Goal: Task Accomplishment & Management: Use online tool/utility

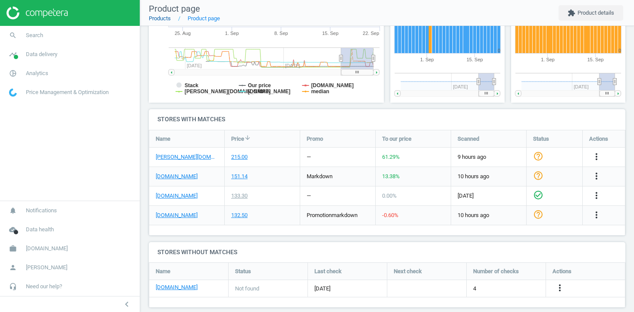
click at [163, 17] on link "Products" at bounding box center [160, 18] width 22 height 6
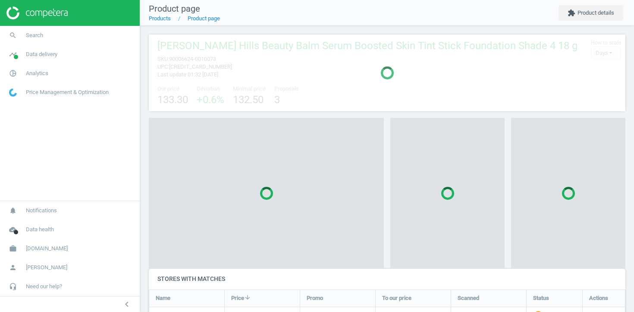
scroll to position [46, 477]
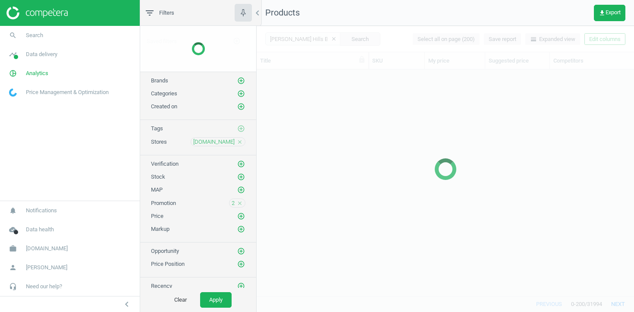
scroll to position [226, 377]
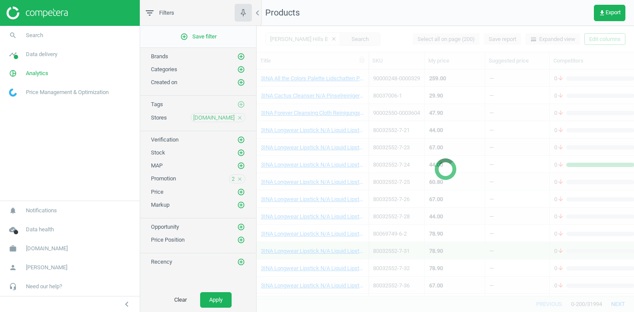
click at [239, 115] on icon "close" at bounding box center [240, 118] width 6 height 6
click at [239, 115] on icon "add_circle_outline" at bounding box center [241, 117] width 8 height 8
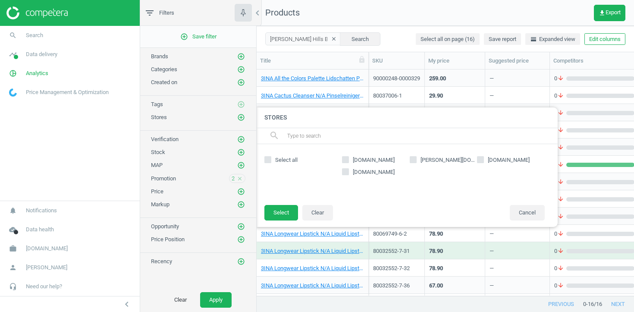
click at [496, 156] on span "[DOMAIN_NAME]" at bounding box center [508, 160] width 45 height 8
click at [484, 157] on input "[DOMAIN_NAME]" at bounding box center [481, 160] width 6 height 6
checkbox input "true"
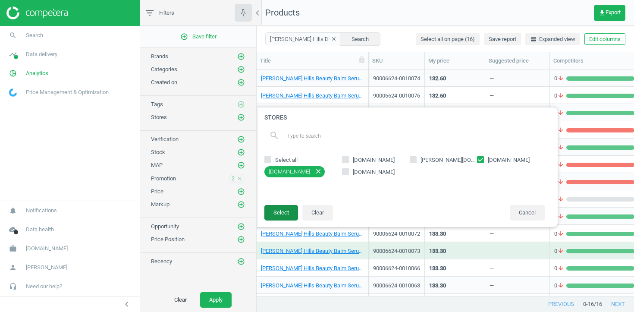
click at [271, 217] on button "Select" at bounding box center [281, 213] width 34 height 16
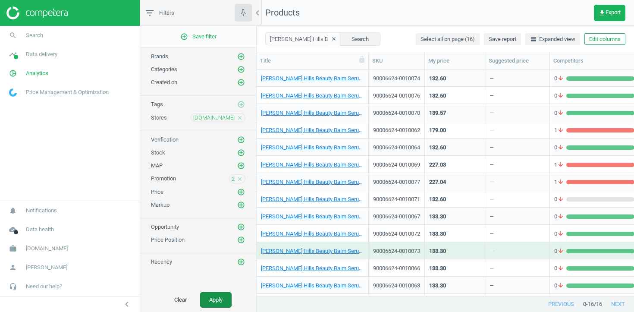
click at [217, 296] on button "Apply" at bounding box center [215, 300] width 31 height 16
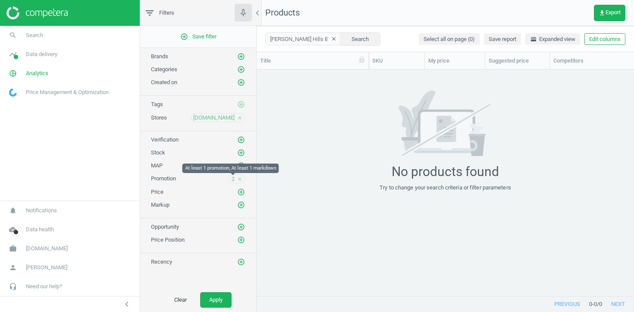
click at [233, 179] on span "2" at bounding box center [233, 179] width 3 height 8
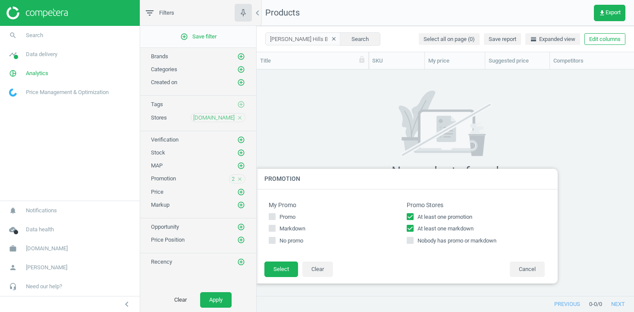
click at [423, 227] on span "At least one markdown" at bounding box center [446, 229] width 60 height 8
click at [413, 227] on input "At least one markdown" at bounding box center [411, 229] width 6 height 6
checkbox input "false"
click at [280, 266] on button "Select" at bounding box center [281, 269] width 34 height 16
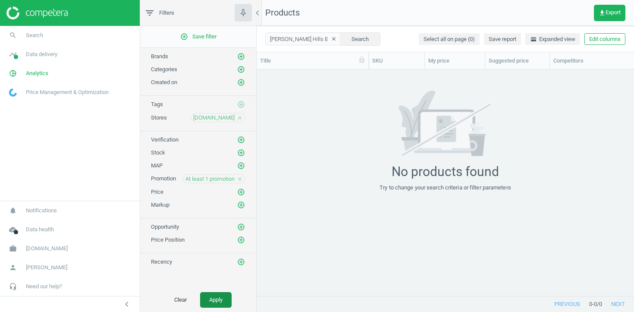
click at [207, 302] on button "Apply" at bounding box center [215, 300] width 31 height 16
click at [241, 179] on icon "close" at bounding box center [240, 179] width 6 height 6
click at [241, 179] on icon "add_circle_outline" at bounding box center [241, 179] width 8 height 8
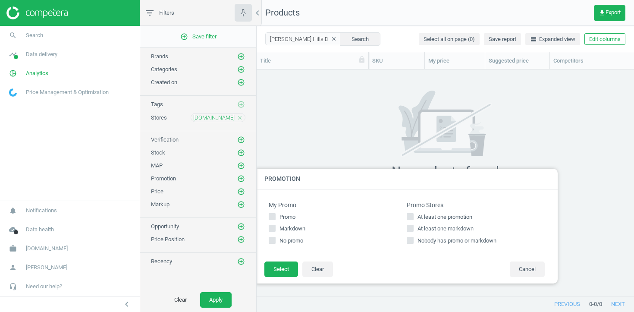
click at [412, 215] on input "At least one promotion" at bounding box center [411, 217] width 6 height 6
checkbox input "false"
click at [412, 226] on input "At least one markdown" at bounding box center [411, 229] width 6 height 6
checkbox input "true"
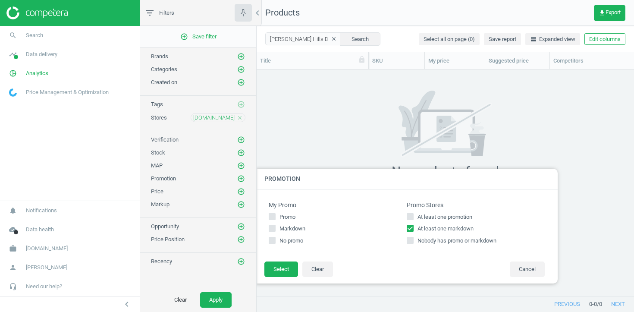
click at [285, 261] on div "My Promo Promo Markdown No promo Promo Stores At least one promotion At least o…" at bounding box center [407, 225] width 302 height 72
click at [283, 267] on button "Select" at bounding box center [281, 269] width 34 height 16
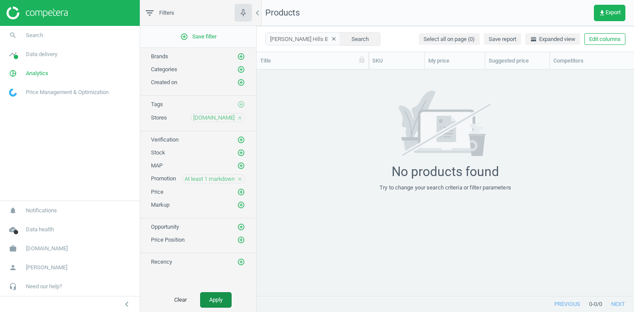
click at [226, 296] on button "Apply" at bounding box center [215, 300] width 31 height 16
click at [239, 175] on div "At least 1 markdown close" at bounding box center [213, 178] width 63 height 9
click at [241, 180] on icon "close" at bounding box center [240, 179] width 6 height 6
click at [219, 297] on button "Apply" at bounding box center [215, 300] width 31 height 16
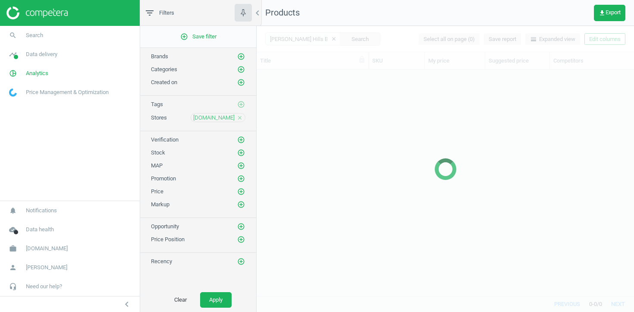
click at [326, 35] on div at bounding box center [445, 169] width 377 height 286
click at [327, 39] on div at bounding box center [445, 169] width 377 height 286
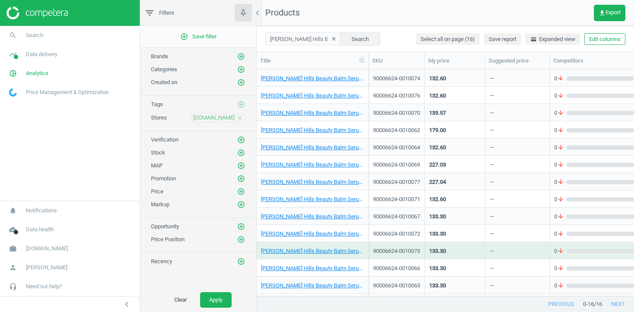
click at [331, 40] on icon "clear" at bounding box center [334, 39] width 6 height 6
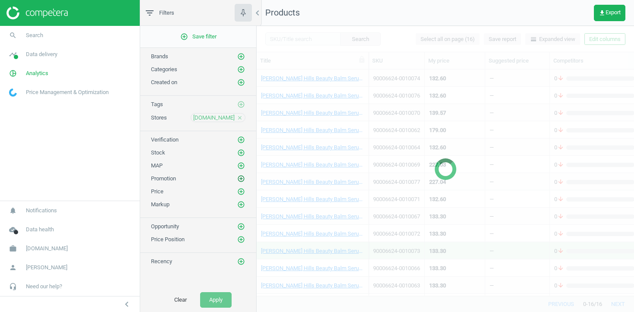
click at [242, 178] on icon "add_circle_outline" at bounding box center [241, 179] width 8 height 8
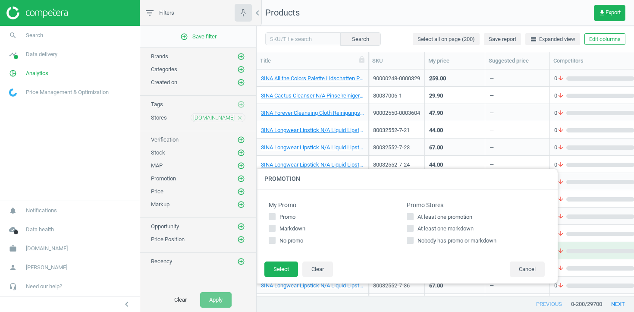
click at [419, 214] on span "At least one promotion" at bounding box center [445, 217] width 58 height 8
click at [413, 214] on input "At least one promotion" at bounding box center [411, 217] width 6 height 6
checkbox input "true"
click at [417, 227] on span "At least one markdown" at bounding box center [446, 229] width 60 height 8
click at [413, 227] on input "At least one markdown" at bounding box center [411, 229] width 6 height 6
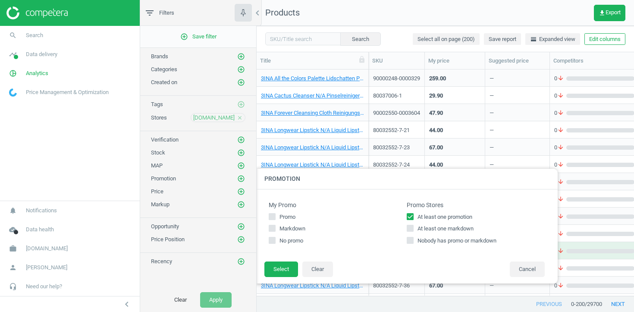
checkbox input "true"
click at [287, 267] on button "Select" at bounding box center [281, 269] width 34 height 16
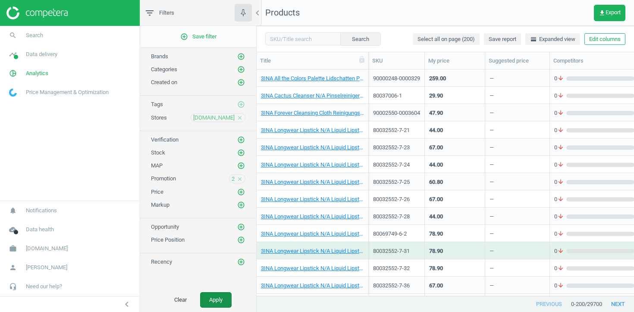
click at [216, 292] on button "Apply" at bounding box center [215, 300] width 31 height 16
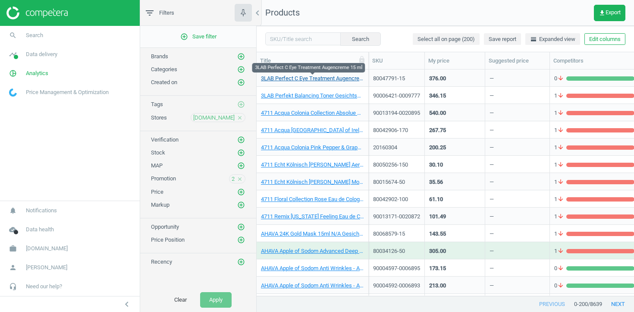
click at [304, 79] on link "3LAB Perfect C Eye Treatment Augencreme 15 ml" at bounding box center [312, 79] width 103 height 8
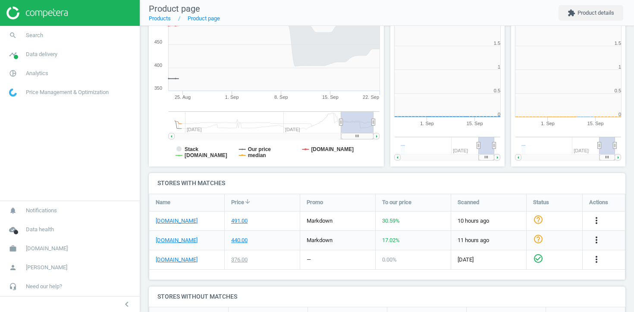
scroll to position [173, 236]
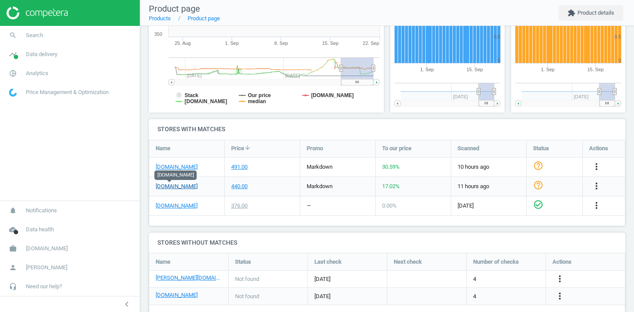
click at [179, 183] on link "[DOMAIN_NAME]" at bounding box center [177, 186] width 42 height 8
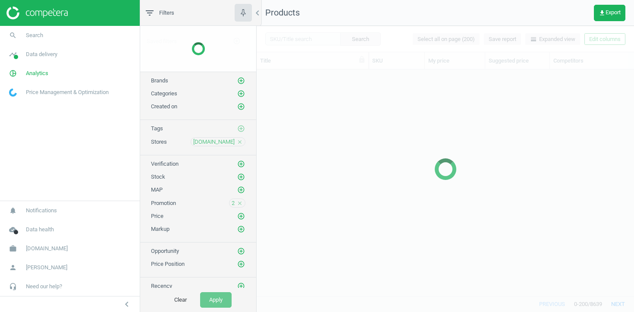
scroll to position [226, 377]
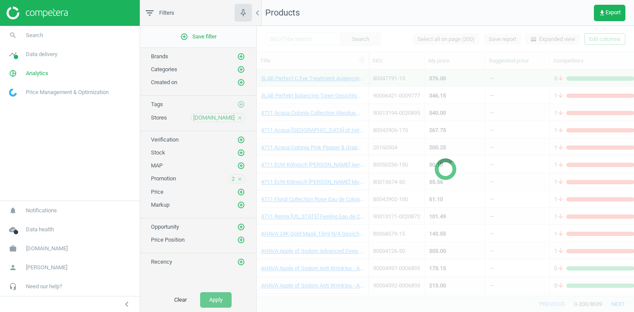
click at [232, 179] on span "2" at bounding box center [233, 179] width 3 height 8
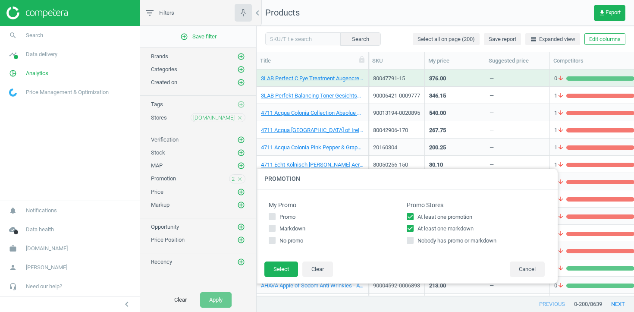
click at [447, 230] on span "At least one markdown" at bounding box center [446, 229] width 60 height 8
click at [413, 230] on input "At least one markdown" at bounding box center [411, 229] width 6 height 6
checkbox input "false"
click at [281, 268] on button "Select" at bounding box center [281, 269] width 34 height 16
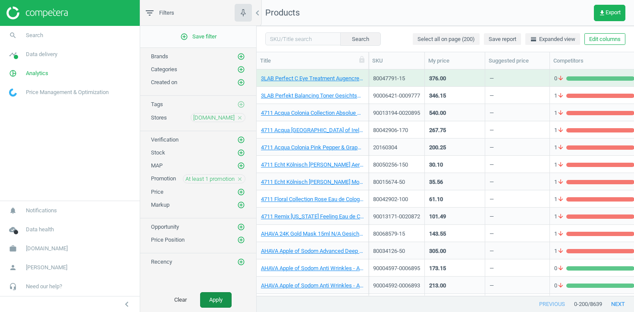
click at [229, 298] on button "Apply" at bounding box center [215, 300] width 31 height 16
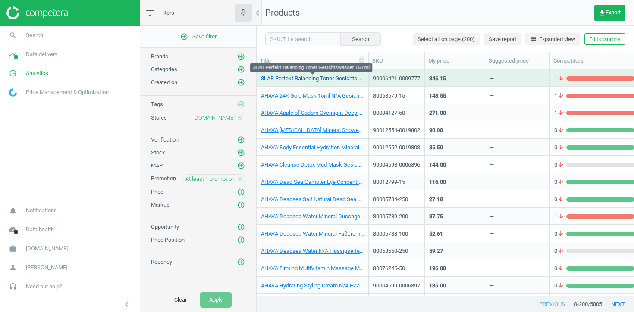
click at [331, 79] on link "3LAB Perfekt Balancing Toner Gesichtswasser 160 ml" at bounding box center [312, 79] width 103 height 8
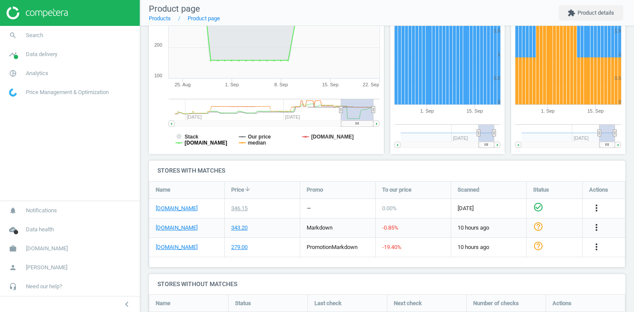
scroll to position [164, 0]
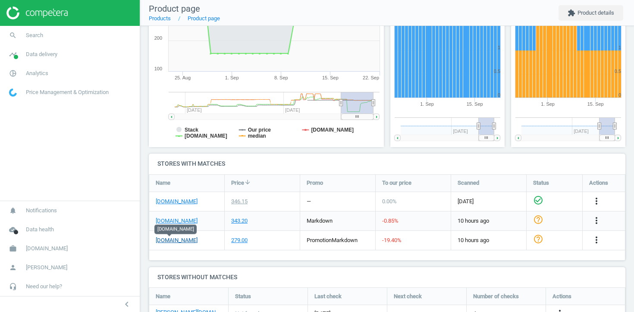
click at [174, 240] on link "[DOMAIN_NAME]" at bounding box center [177, 240] width 42 height 8
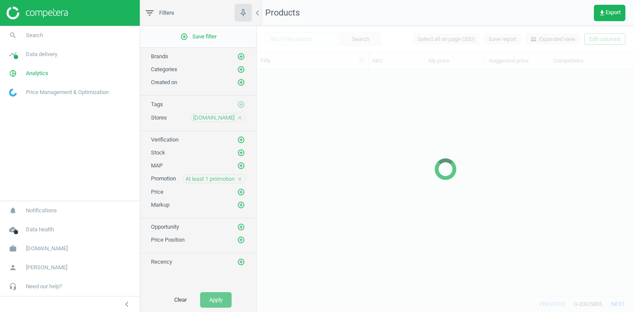
scroll to position [226, 377]
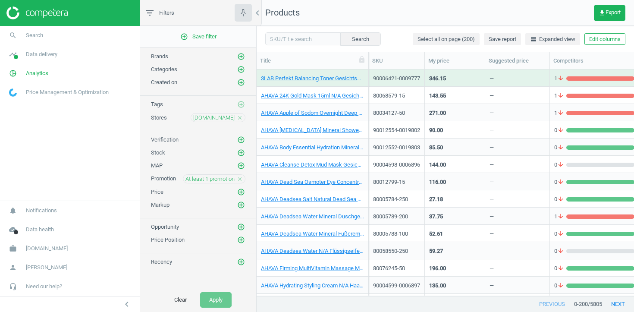
click at [241, 180] on icon "close" at bounding box center [240, 179] width 6 height 6
click at [240, 153] on icon "add_circle_outline" at bounding box center [241, 153] width 8 height 8
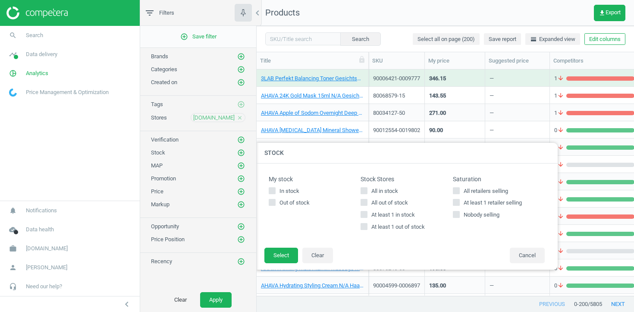
click at [411, 228] on span "At least 1 out of stock" at bounding box center [398, 227] width 57 height 8
click at [367, 228] on input "At least 1 out of stock" at bounding box center [364, 227] width 6 height 6
checkbox input "true"
click at [292, 250] on button "Select" at bounding box center [281, 256] width 34 height 16
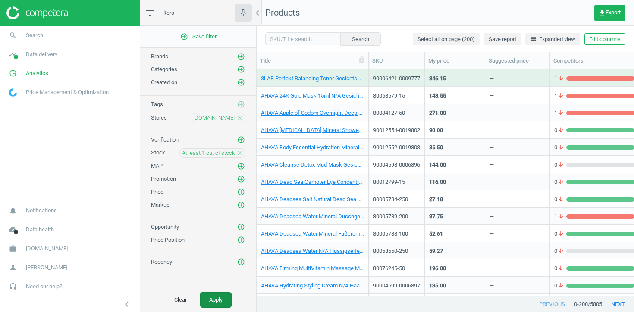
click at [218, 296] on button "Apply" at bounding box center [215, 300] width 31 height 16
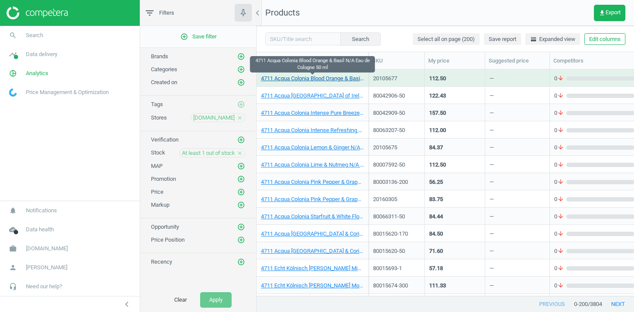
click at [337, 76] on link "4711 Acqua Colonia Blood Orange & Basil N/A Eau de Cologne 50 ml" at bounding box center [312, 79] width 103 height 8
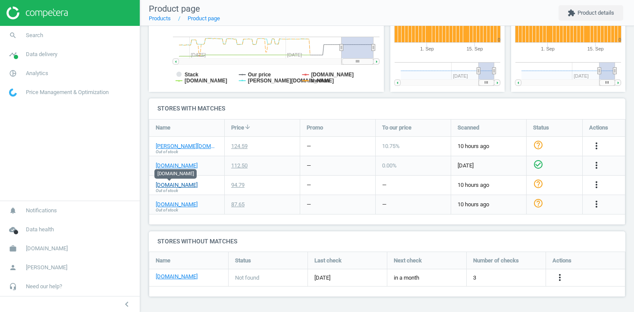
click at [166, 185] on link "[DOMAIN_NAME]" at bounding box center [177, 185] width 42 height 8
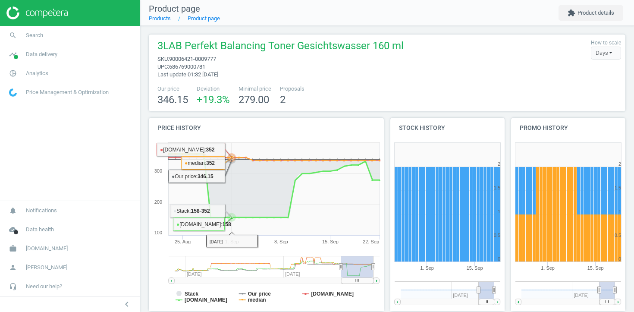
scroll to position [217, 0]
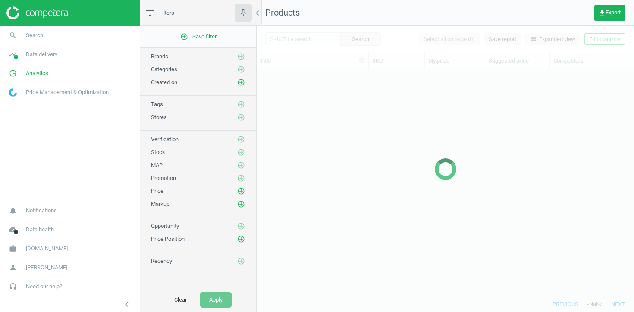
scroll to position [226, 377]
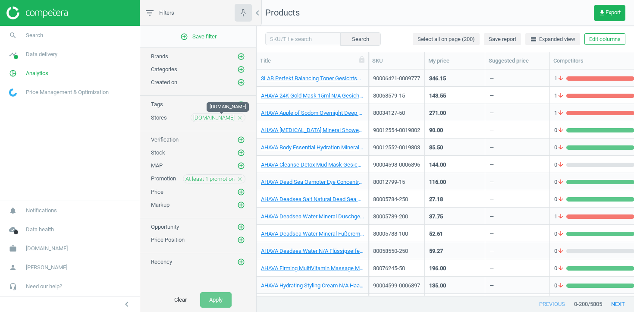
click at [229, 116] on span "[DOMAIN_NAME]" at bounding box center [213, 118] width 41 height 8
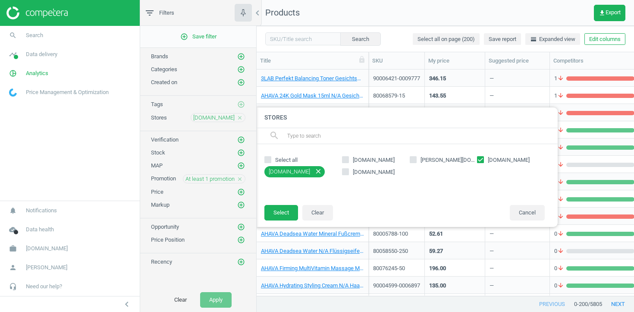
click at [483, 160] on input "[DOMAIN_NAME]" at bounding box center [481, 160] width 6 height 6
checkbox input "false"
click at [366, 167] on div "parfumdreams.pl douglas.pl makeup.pl notino.pl" at bounding box center [443, 174] width 211 height 43
click at [349, 172] on icon at bounding box center [345, 171] width 7 height 7
click at [349, 172] on input "[DOMAIN_NAME]" at bounding box center [346, 172] width 6 height 6
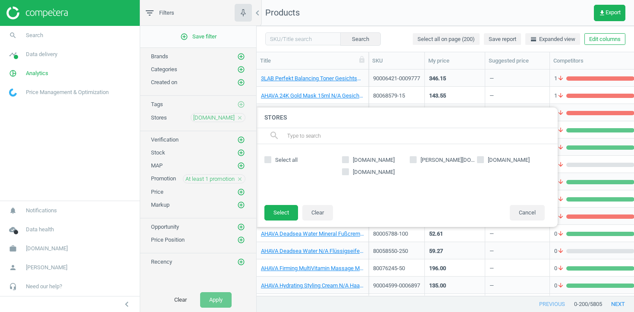
checkbox input "true"
click at [284, 211] on button "Select" at bounding box center [281, 213] width 34 height 16
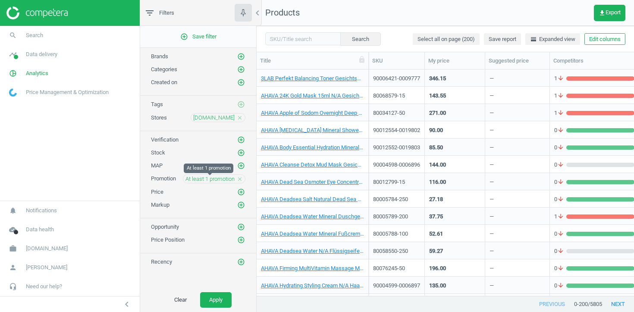
click at [226, 182] on span "At least 1 promotion" at bounding box center [209, 179] width 49 height 8
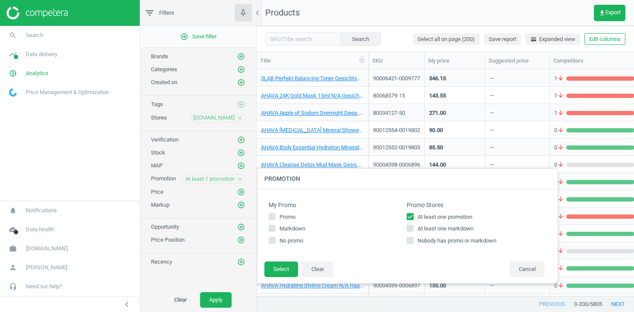
click at [411, 231] on input "At least one markdown" at bounding box center [411, 229] width 6 height 6
checkbox input "true"
click at [273, 268] on button "Select" at bounding box center [281, 269] width 34 height 16
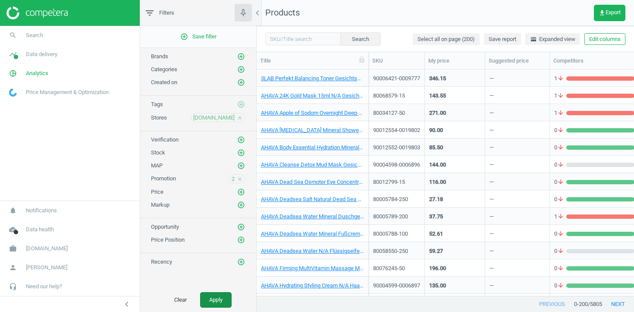
click at [224, 295] on button "Apply" at bounding box center [215, 300] width 31 height 16
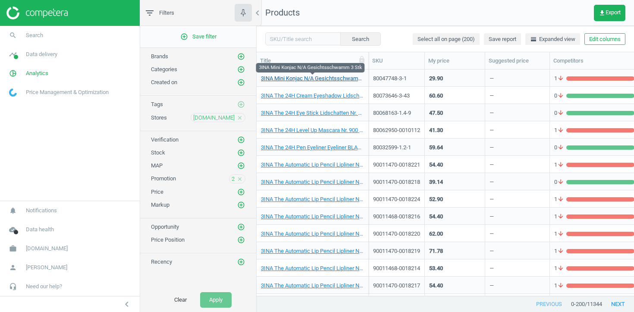
click at [309, 79] on link "3INA Mini Konjac N/A Gesichtsschwamm 3 Stk" at bounding box center [312, 79] width 103 height 8
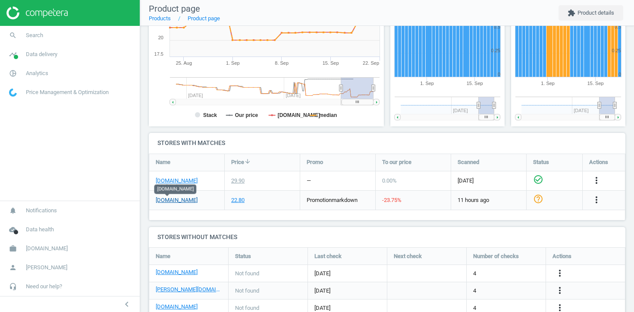
click at [172, 201] on link "[DOMAIN_NAME]" at bounding box center [177, 200] width 42 height 8
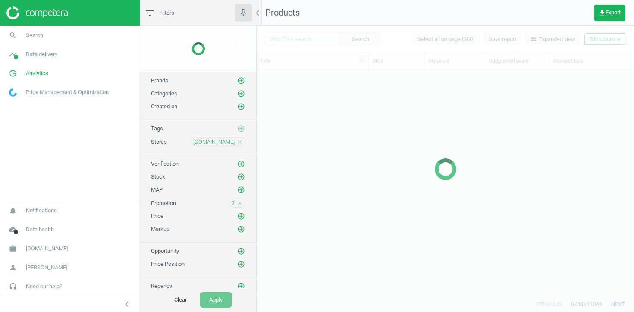
scroll to position [226, 377]
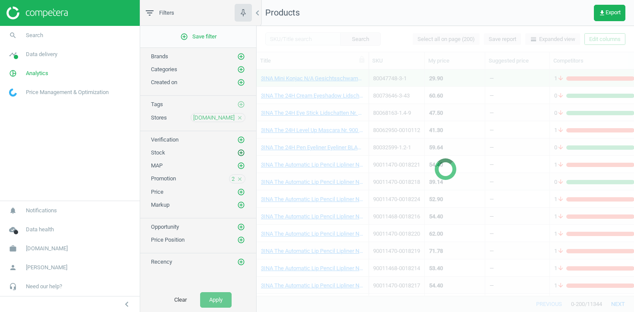
click at [240, 152] on icon "add_circle_outline" at bounding box center [241, 153] width 8 height 8
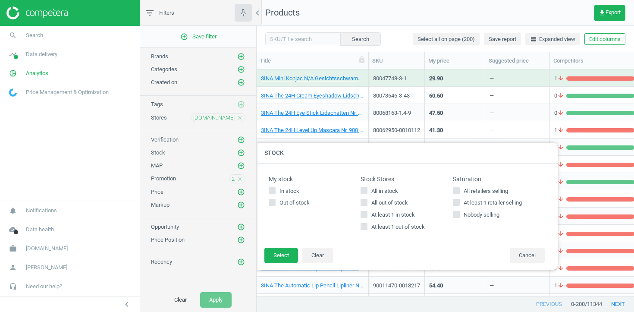
click at [374, 227] on span "At least 1 out of stock" at bounding box center [398, 227] width 57 height 8
click at [367, 227] on input "At least 1 out of stock" at bounding box center [364, 227] width 6 height 6
checkbox input "true"
click at [275, 257] on button "Select" at bounding box center [281, 256] width 34 height 16
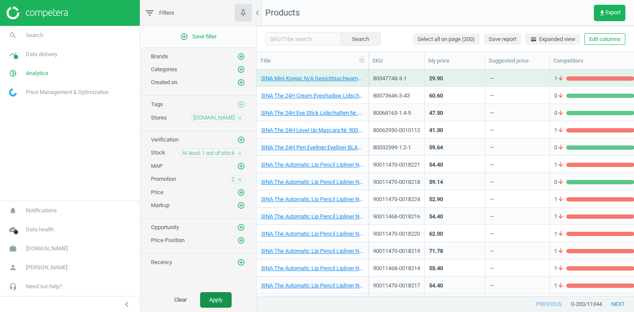
click at [218, 300] on button "Apply" at bounding box center [215, 300] width 31 height 16
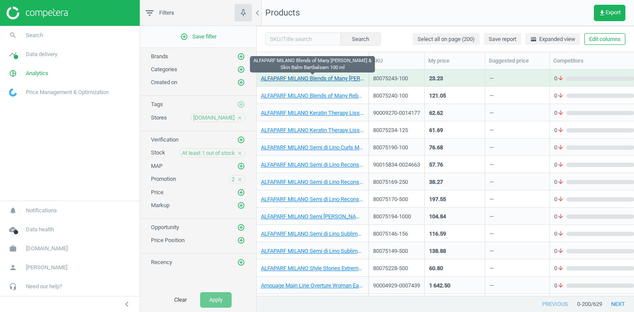
click at [341, 80] on link "ALFAPARF MILANO Blends of Many Beard & Skin Balm Bartbalsam 100 ml" at bounding box center [312, 79] width 103 height 8
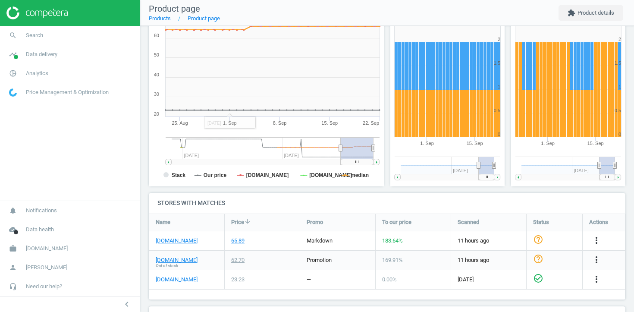
scroll to position [125, 0]
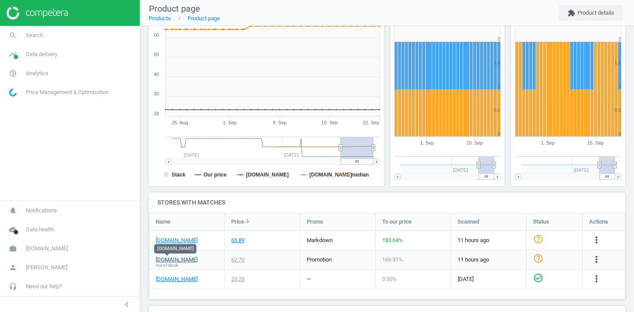
click at [166, 261] on link "[DOMAIN_NAME]" at bounding box center [177, 260] width 42 height 8
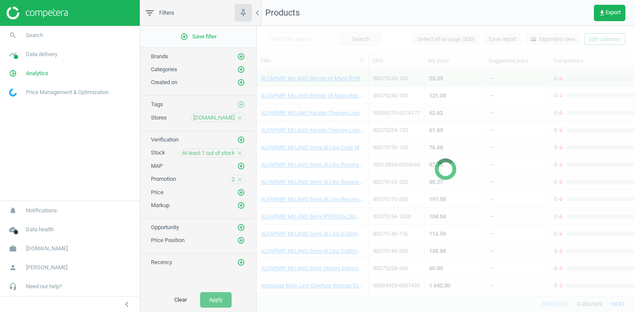
scroll to position [226, 377]
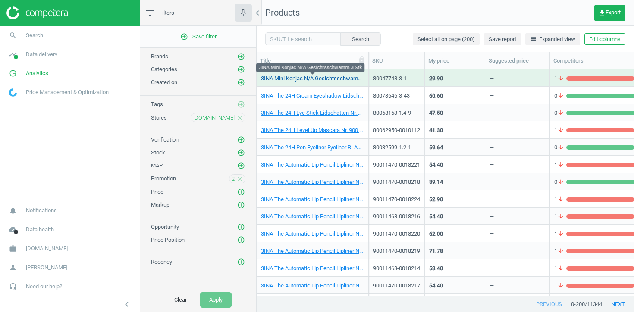
click at [317, 79] on link "3INA Mini Konjac N/A Gesichtsschwamm 3 Stk" at bounding box center [312, 79] width 103 height 8
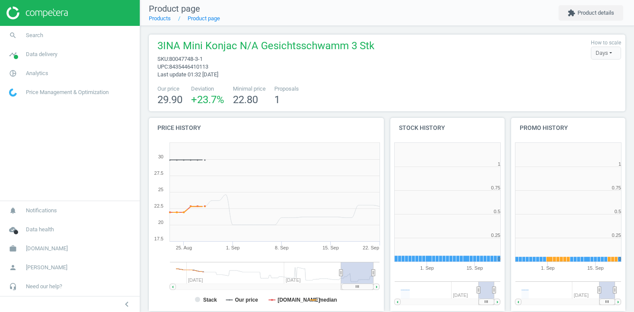
scroll to position [173, 236]
